Goal: Task Accomplishment & Management: Use online tool/utility

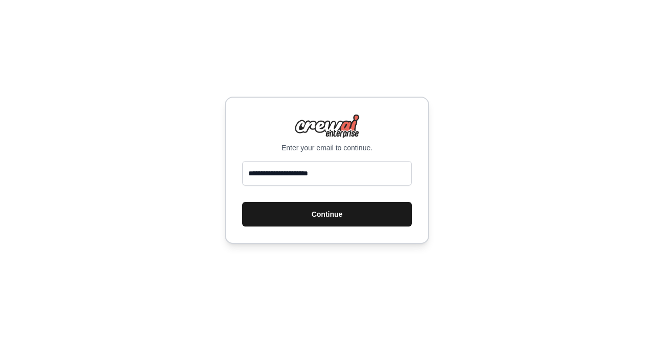
click at [335, 213] on button "Continue" at bounding box center [327, 214] width 170 height 25
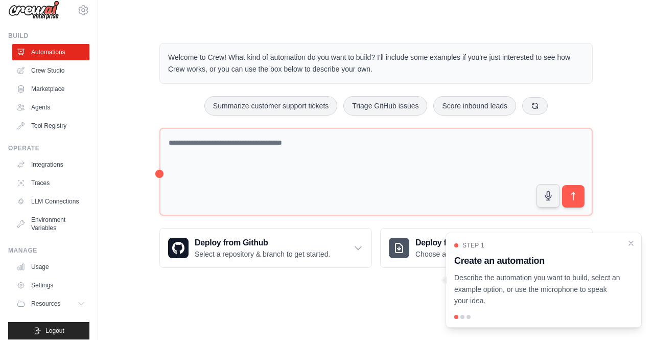
scroll to position [11, 0]
click at [79, 15] on icon at bounding box center [83, 10] width 12 height 12
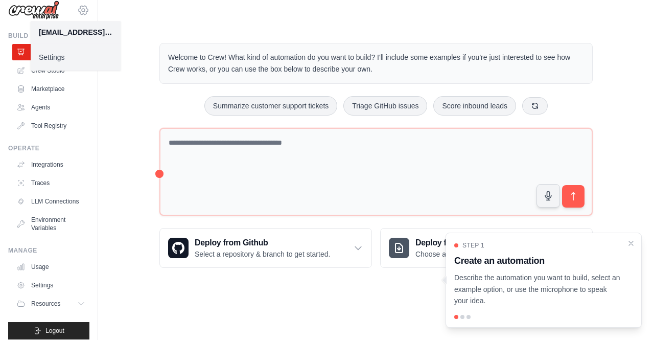
click at [79, 15] on icon at bounding box center [83, 10] width 12 height 12
